Goal: Navigation & Orientation: Find specific page/section

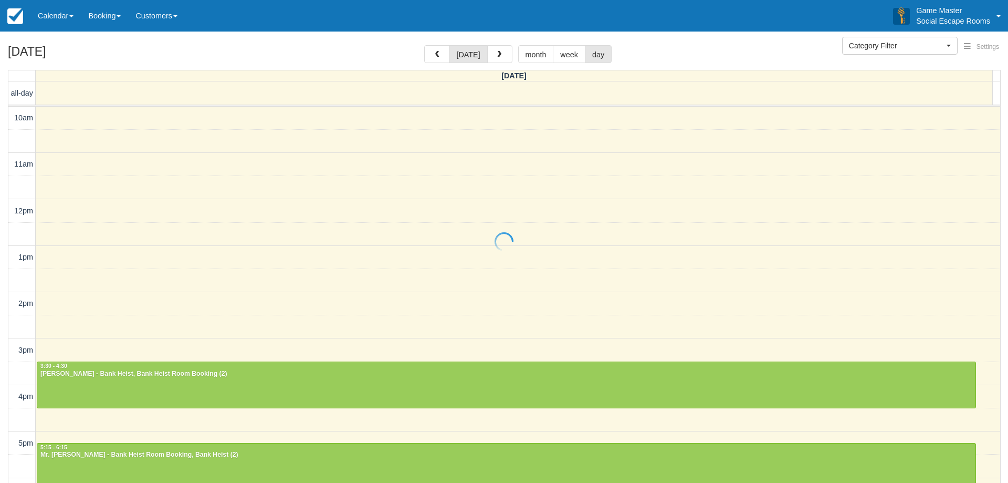
select select
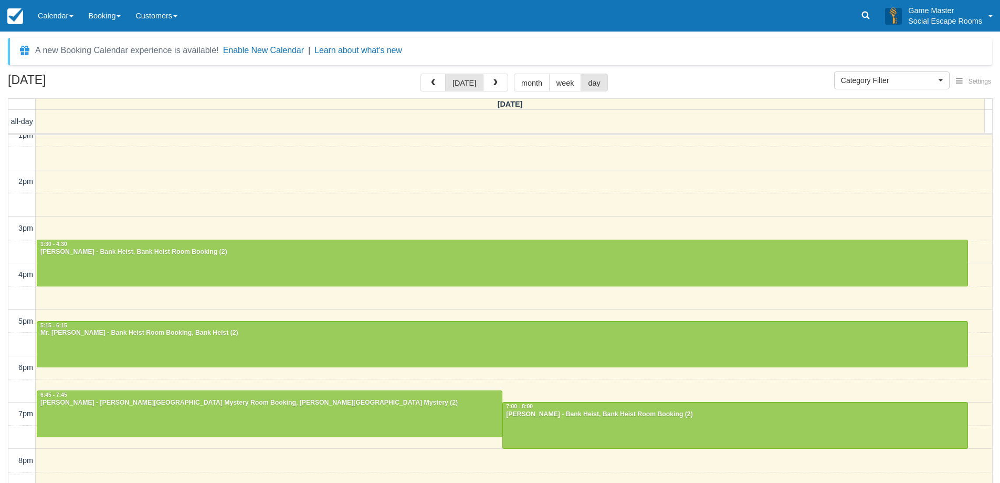
scroll to position [201, 0]
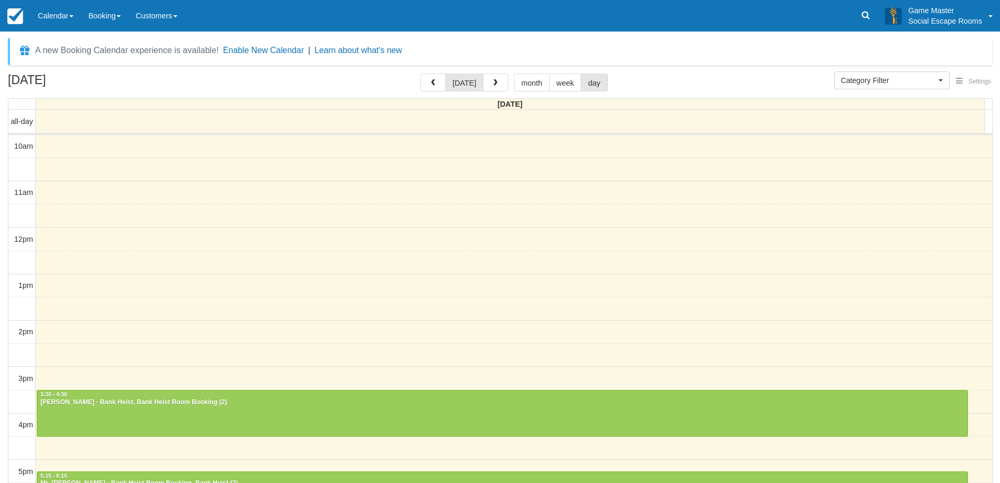
select select
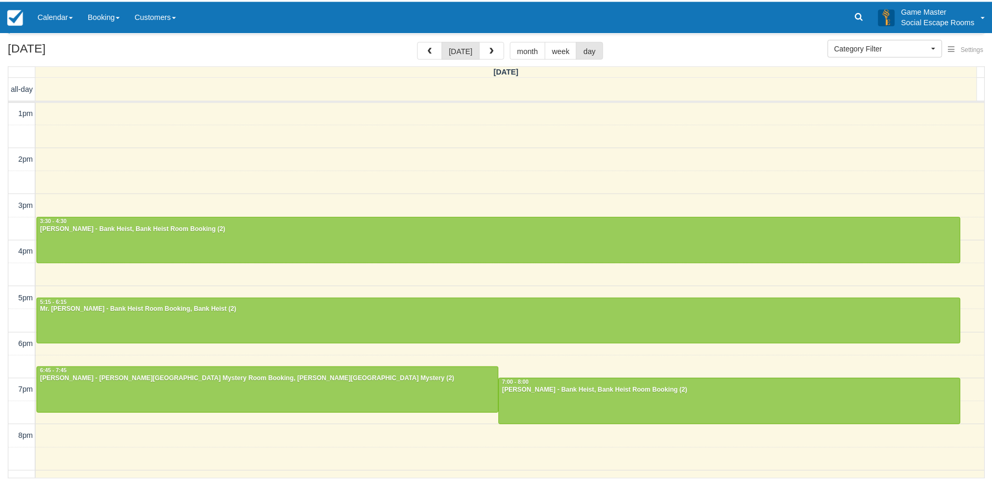
scroll to position [34, 0]
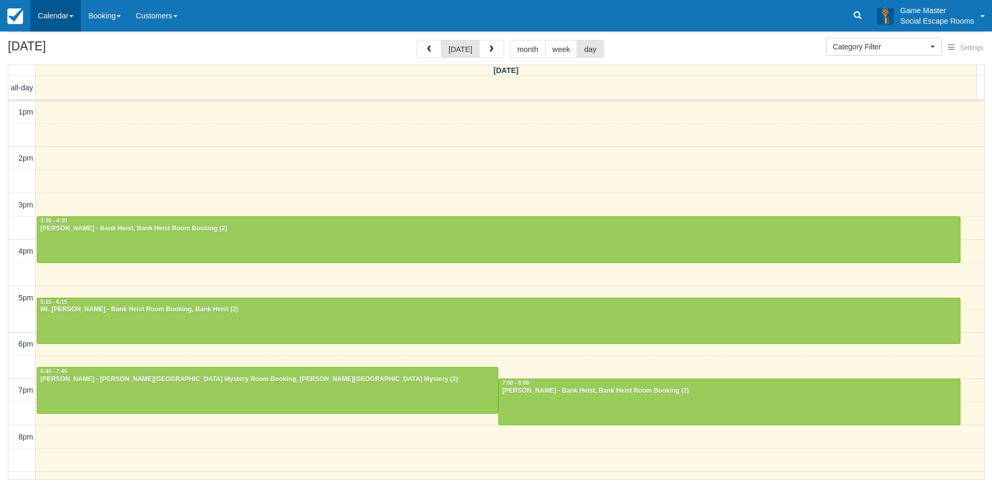
click at [58, 18] on link "Calendar" at bounding box center [55, 16] width 50 height 32
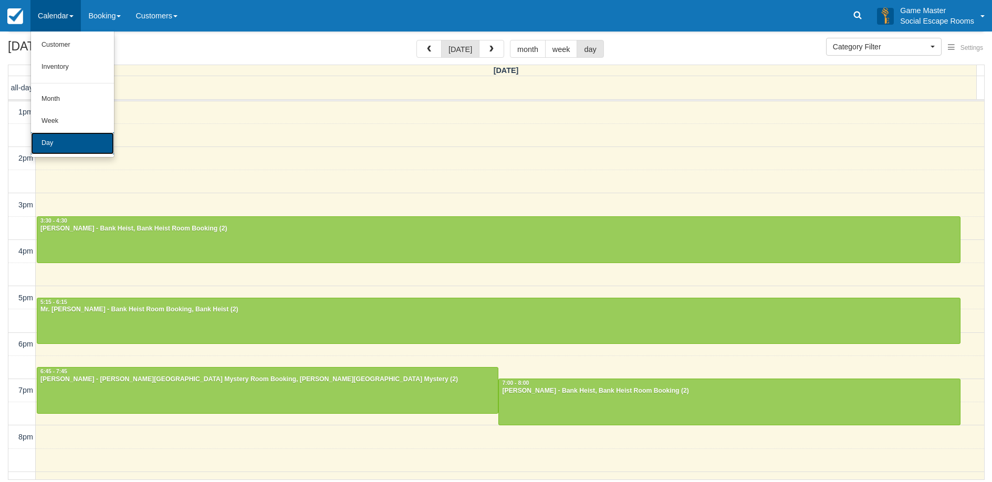
click at [75, 139] on link "Day" at bounding box center [72, 143] width 83 height 22
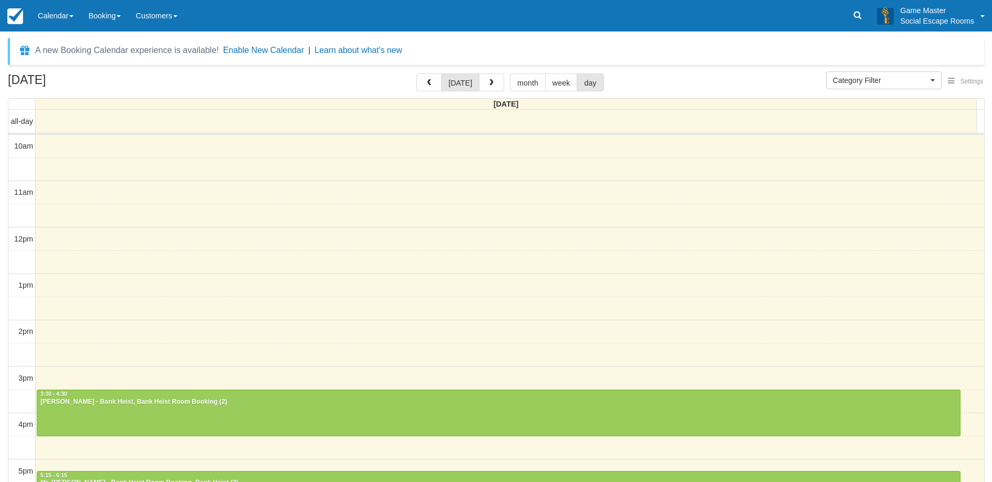
select select
